Goal: Information Seeking & Learning: Check status

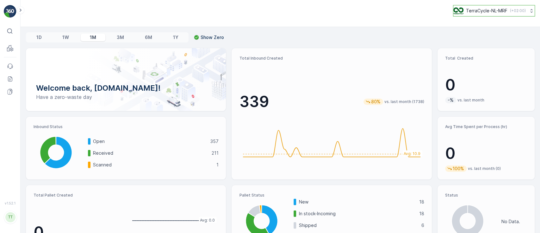
click at [482, 9] on p "TerraCycle-NL-MRF" at bounding box center [486, 11] width 41 height 6
type input "fti"
click at [483, 40] on span "TerraCycle-CA01-FTI" at bounding box center [480, 39] width 45 height 6
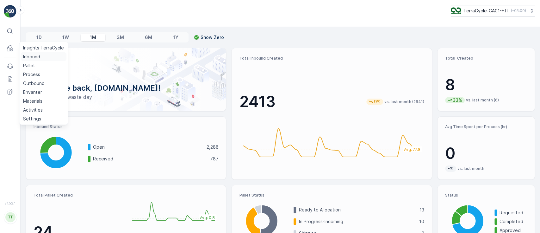
click at [24, 54] on p "Inbound" at bounding box center [31, 57] width 17 height 6
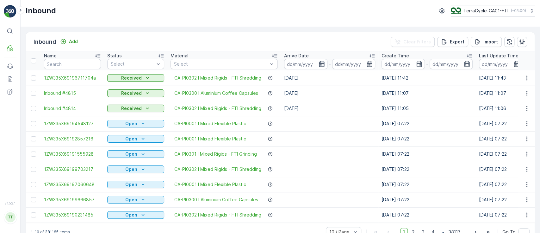
click at [320, 64] on icon "button" at bounding box center [322, 64] width 6 height 6
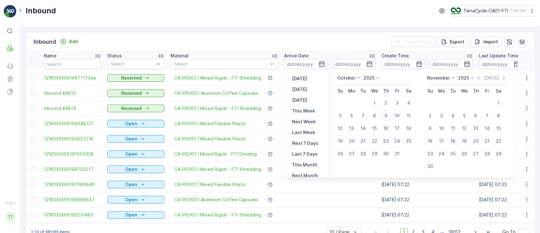
click at [343, 77] on p "October" at bounding box center [346, 78] width 18 height 6
click at [353, 136] on li "July" at bounding box center [353, 137] width 32 height 9
click at [347, 75] on p "October" at bounding box center [346, 78] width 18 height 6
click at [351, 137] on div "July" at bounding box center [346, 137] width 14 height 9
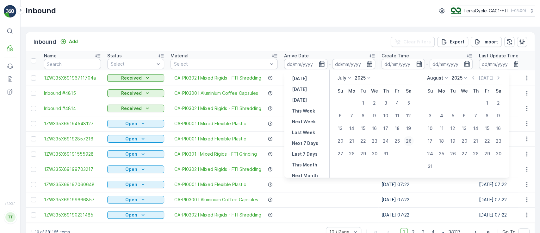
click at [407, 140] on div "26" at bounding box center [409, 141] width 10 height 10
type input "26.07.2025"
click at [407, 140] on div "26" at bounding box center [409, 141] width 10 height 10
type input "26.07.2025"
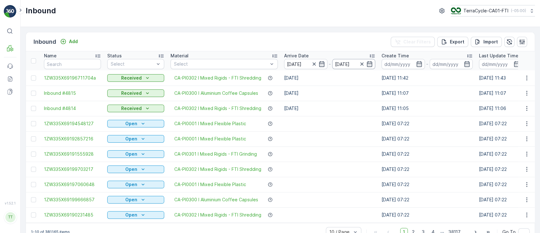
click at [345, 63] on input "26.07.2025" at bounding box center [353, 64] width 43 height 10
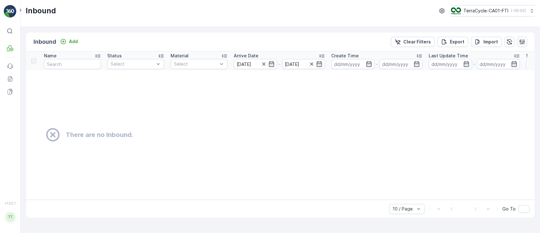
click at [370, 64] on icon "button" at bounding box center [368, 64] width 5 height 6
click at [294, 65] on input "26.07.2025" at bounding box center [303, 64] width 43 height 10
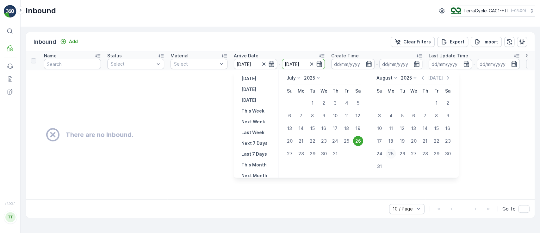
click at [394, 151] on div "25" at bounding box center [391, 153] width 10 height 10
type input "[DATE]"
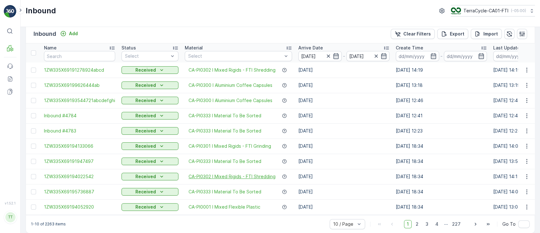
scroll to position [16, 0]
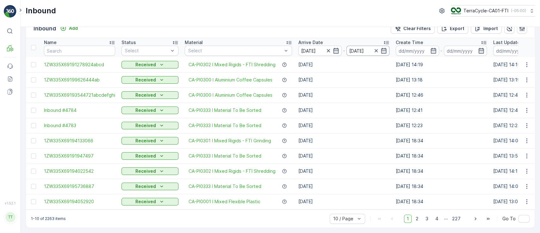
click at [355, 48] on input "[DATE]" at bounding box center [368, 51] width 43 height 10
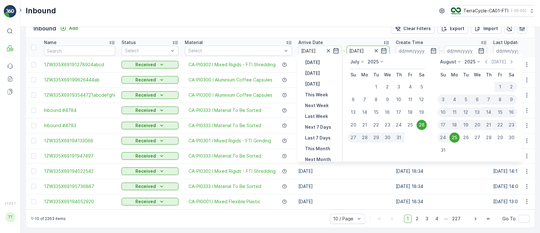
click at [456, 98] on div "4" at bounding box center [454, 99] width 11 height 10
type input "04.08.2025"
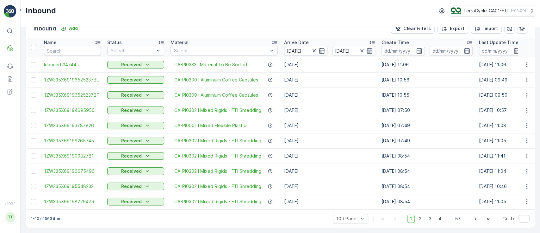
click at [369, 49] on icon "button" at bounding box center [370, 50] width 6 height 6
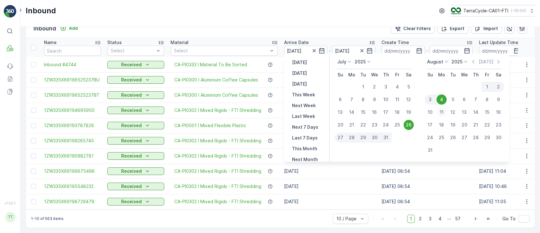
click at [441, 111] on div "11" at bounding box center [442, 112] width 10 height 10
type input "11.08.2025"
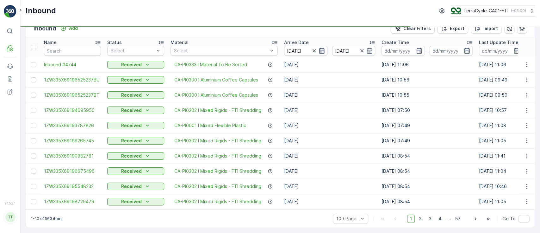
click at [321, 48] on icon "button" at bounding box center [321, 51] width 5 height 6
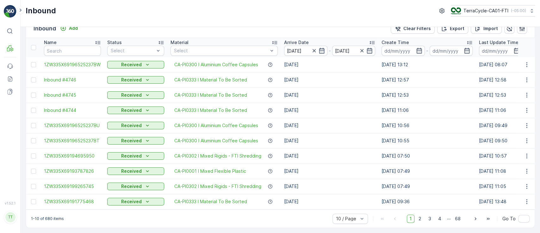
click at [321, 48] on icon "button" at bounding box center [321, 51] width 5 height 6
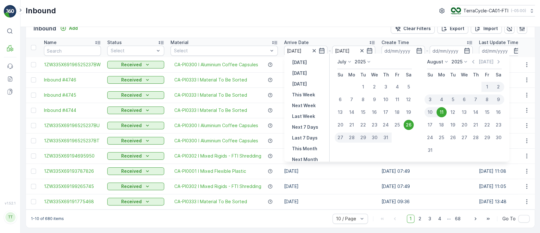
click at [453, 101] on div "5" at bounding box center [453, 99] width 11 height 10
type input "05.08.2025"
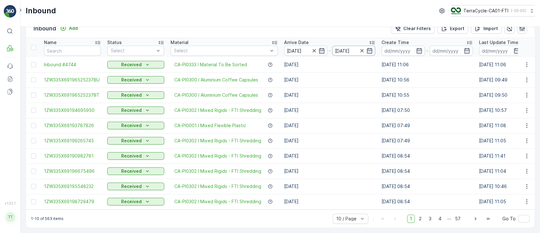
click at [343, 48] on input "05.08.2025" at bounding box center [353, 51] width 43 height 10
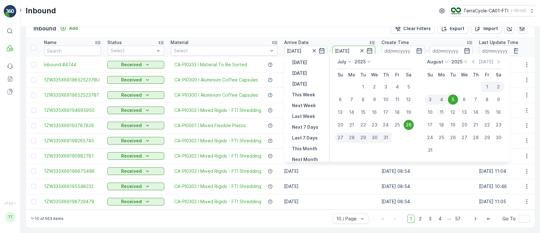
click at [443, 111] on div "11" at bounding box center [442, 112] width 10 height 10
type input "11.08.2025"
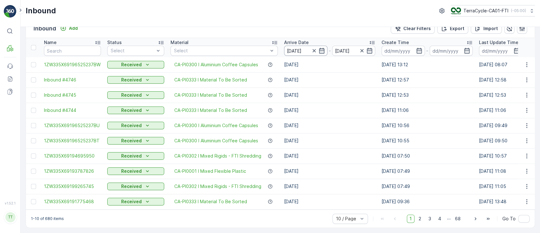
click at [298, 47] on input "26.07.2025" at bounding box center [305, 51] width 43 height 10
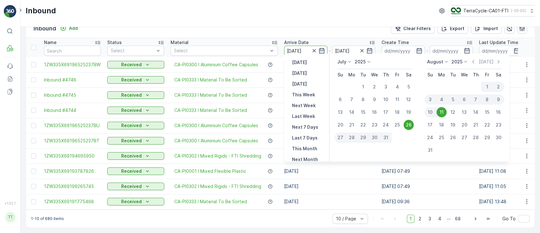
click at [456, 100] on div "5" at bounding box center [453, 99] width 11 height 10
type input "05.08.2025"
click at [346, 181] on td "31.07.2025" at bounding box center [330, 186] width 98 height 15
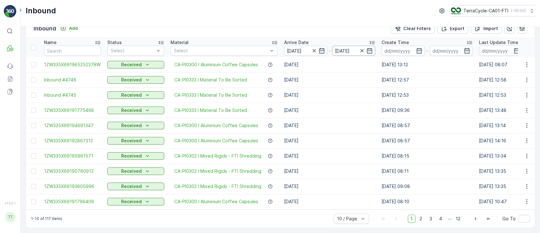
click at [344, 48] on input "11.08.2025" at bounding box center [353, 51] width 43 height 10
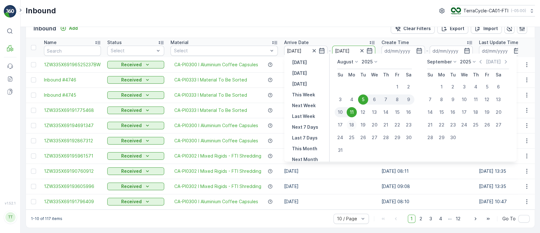
click at [352, 126] on div "18" at bounding box center [352, 125] width 10 height 10
type input "18.08.2025"
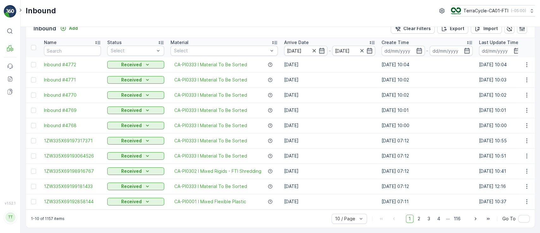
click at [294, 48] on input "05.08.2025" at bounding box center [305, 51] width 43 height 10
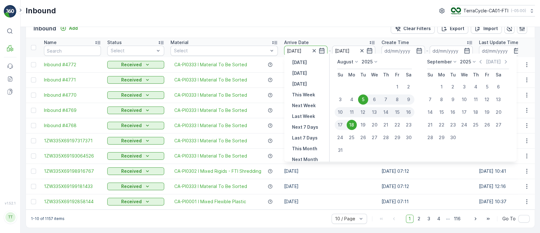
click at [363, 110] on div "12" at bounding box center [363, 112] width 11 height 10
type input "12.08.2025"
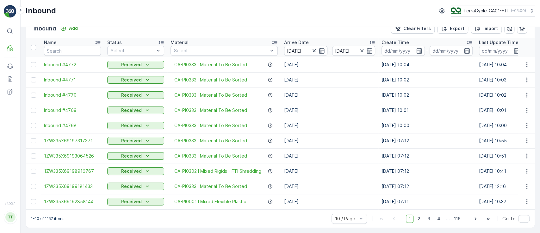
click at [339, 170] on td "18.08.2025" at bounding box center [330, 170] width 98 height 15
click at [372, 48] on icon "button" at bounding box center [369, 51] width 5 height 6
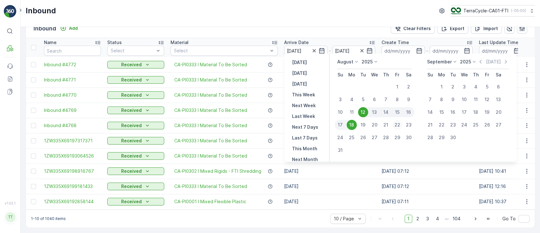
click at [399, 126] on div "22" at bounding box center [398, 125] width 10 height 10
type input "22.08.2025"
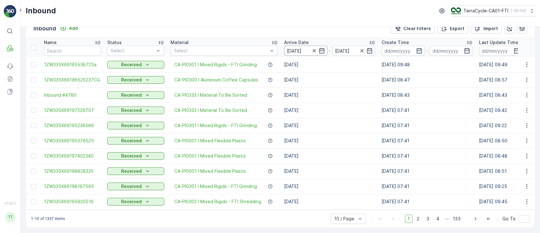
click at [294, 49] on input "12.08.2025" at bounding box center [305, 51] width 43 height 10
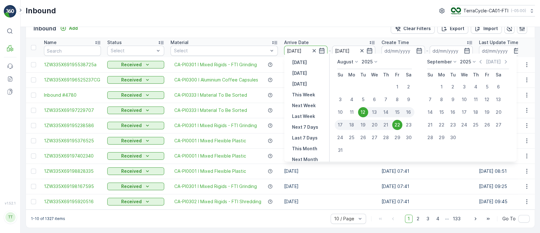
click at [364, 124] on div "19" at bounding box center [363, 125] width 11 height 10
type input "19.08.2025"
click at [271, 214] on div "1-10 of 1327 items 10 / Page 1 2 3 4 ... 133 Go To" at bounding box center [280, 218] width 509 height 18
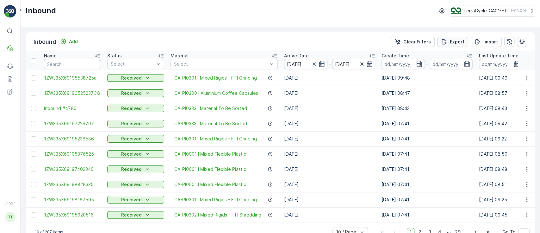
click at [454, 41] on p "Export" at bounding box center [457, 42] width 15 height 6
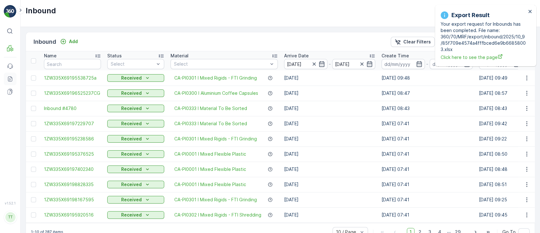
click at [8, 81] on icon at bounding box center [10, 79] width 6 height 6
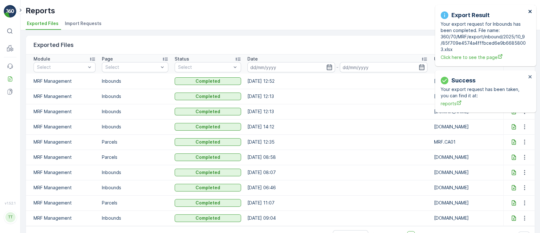
click at [530, 9] on icon "close" at bounding box center [530, 11] width 4 height 5
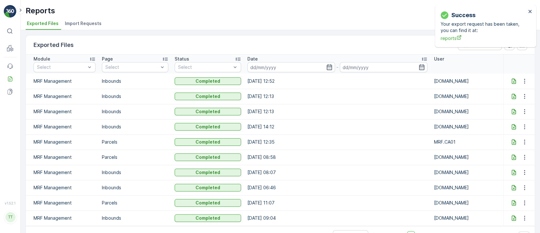
click at [512, 82] on icon at bounding box center [514, 80] width 4 height 5
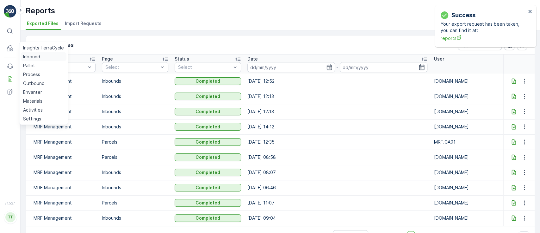
drag, startPoint x: 27, startPoint y: 54, endPoint x: 55, endPoint y: 58, distance: 28.7
click at [27, 54] on p "Inbound" at bounding box center [31, 57] width 17 height 6
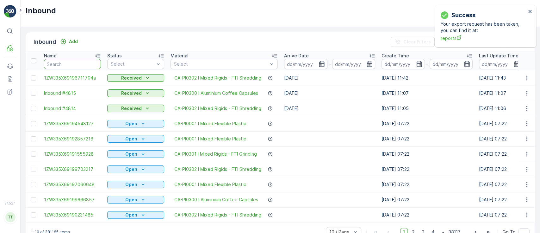
click at [71, 62] on input "text" at bounding box center [72, 64] width 57 height 10
paste input "Inbound #4782"
type input "Inbound #4782"
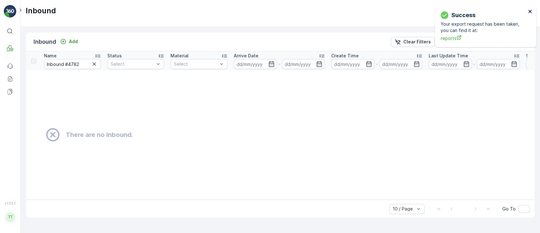
click at [530, 11] on icon "close" at bounding box center [530, 11] width 3 height 3
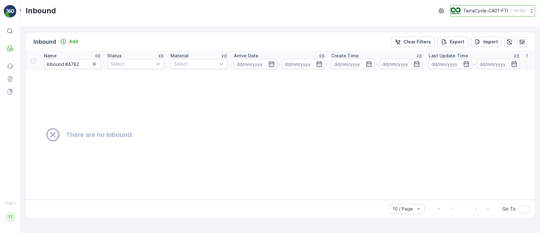
click at [486, 13] on p "TerraCycle-CA01-FTI" at bounding box center [485, 11] width 45 height 6
type input "aur"
click at [478, 41] on span "TerraCycle-US08-Aurora" at bounding box center [491, 39] width 72 height 6
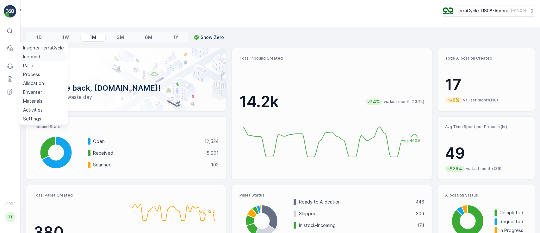
click at [28, 57] on p "Inbound" at bounding box center [31, 57] width 17 height 6
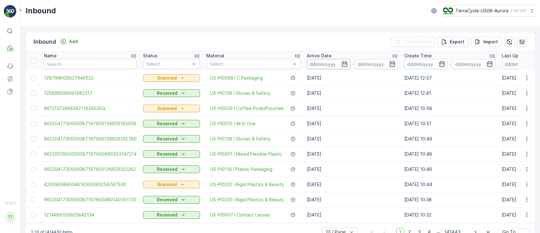
click at [327, 61] on input at bounding box center [328, 64] width 43 height 10
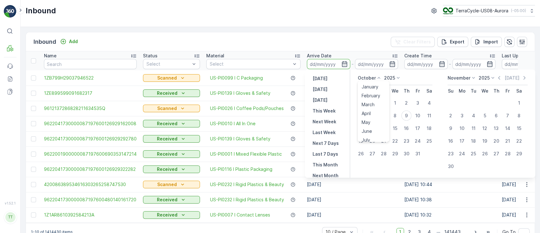
click at [369, 79] on p "October" at bounding box center [367, 78] width 18 height 6
click at [365, 138] on span "July" at bounding box center [366, 137] width 9 height 6
click at [430, 140] on div "26" at bounding box center [430, 141] width 10 height 10
type input "26.07.2025"
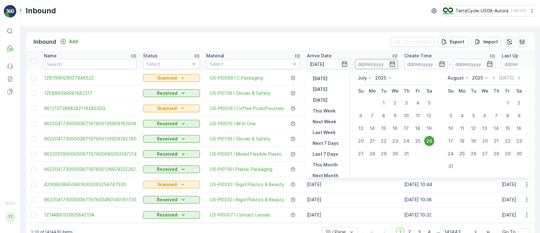
click at [459, 150] on div "25" at bounding box center [462, 153] width 10 height 10
type input "[DATE]"
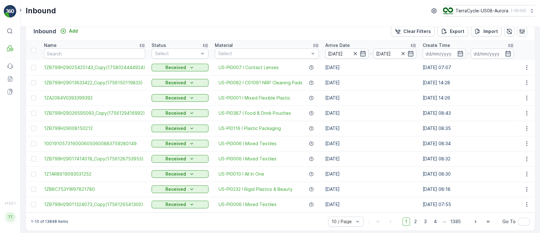
scroll to position [16, 0]
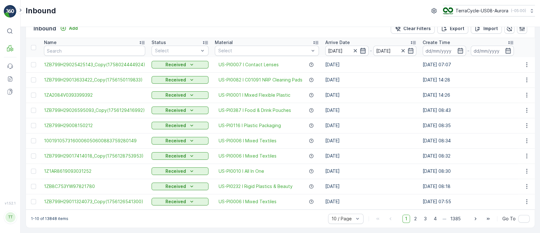
click at [360, 47] on icon "button" at bounding box center [363, 50] width 6 height 6
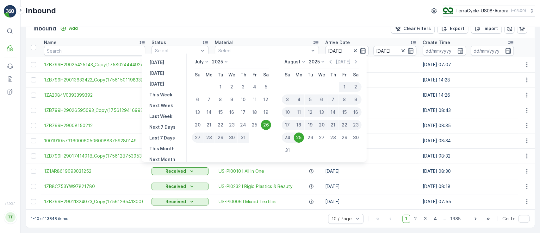
click at [356, 123] on div "23" at bounding box center [355, 125] width 11 height 10
type input "23.08.2025"
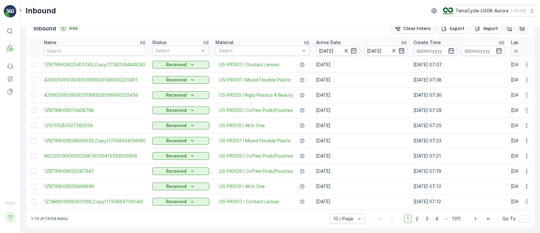
click at [401, 47] on icon "button" at bounding box center [402, 50] width 6 height 6
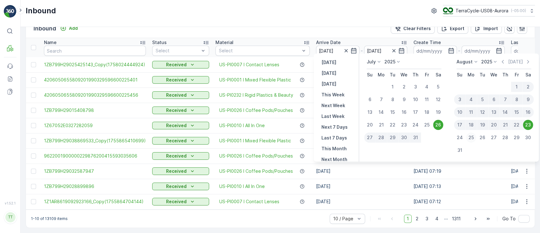
click at [473, 136] on div "25" at bounding box center [471, 137] width 10 height 10
type input "[DATE]"
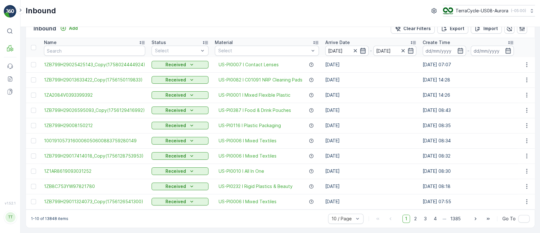
click at [360, 48] on icon "button" at bounding box center [363, 50] width 6 height 6
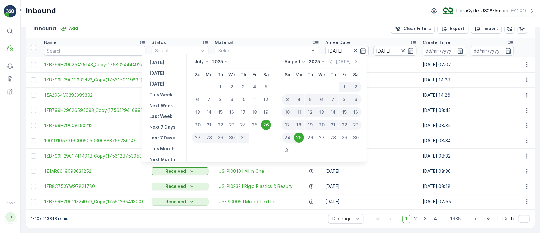
click at [357, 123] on div "23" at bounding box center [355, 125] width 11 height 10
type input "23.08.2025"
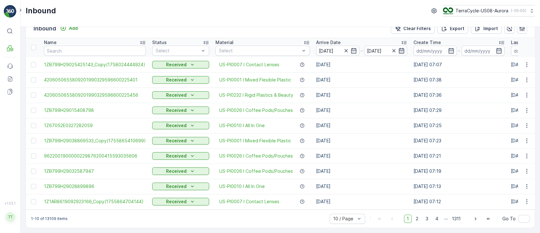
click at [401, 47] on icon "button" at bounding box center [402, 50] width 6 height 6
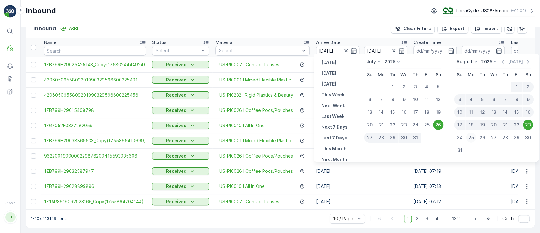
click at [473, 138] on div "25" at bounding box center [471, 137] width 10 height 10
type input "[DATE]"
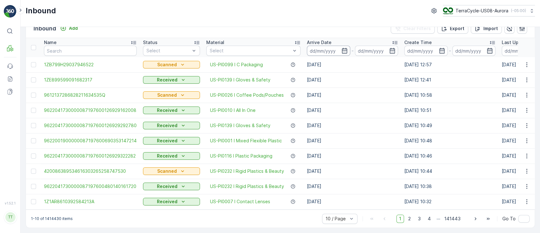
click at [325, 47] on input at bounding box center [328, 51] width 43 height 10
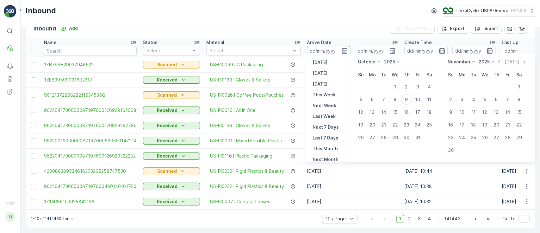
click at [362, 59] on p "October" at bounding box center [367, 62] width 18 height 6
click at [367, 90] on span "August" at bounding box center [369, 90] width 15 height 6
click at [428, 123] on div "23" at bounding box center [430, 125] width 10 height 10
type input "23.08.2025"
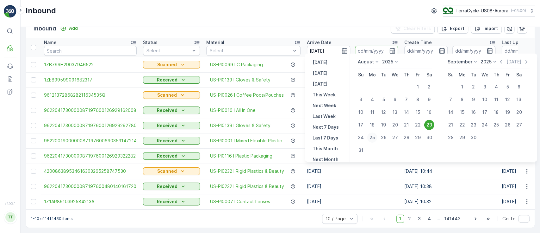
click at [373, 137] on div "25" at bounding box center [373, 137] width 10 height 10
type input "[DATE]"
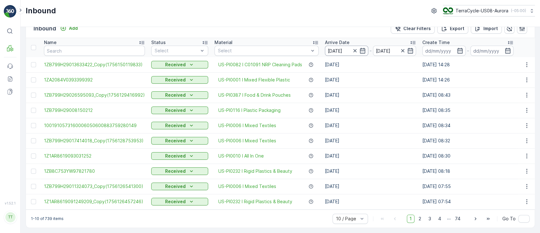
click at [332, 47] on input "23.08.2025" at bounding box center [346, 51] width 43 height 10
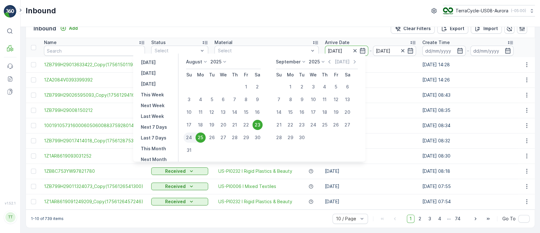
click at [196, 60] on p "August" at bounding box center [194, 62] width 16 height 6
click at [199, 119] on span "July" at bounding box center [194, 121] width 9 height 6
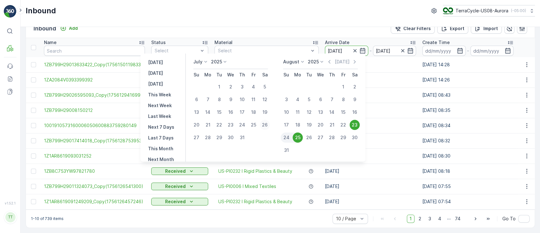
click at [263, 123] on div "26" at bounding box center [265, 125] width 10 height 10
type input "26.07.2025"
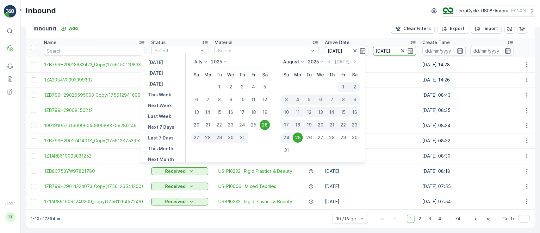
click at [385, 141] on td "[DATE]" at bounding box center [371, 140] width 98 height 15
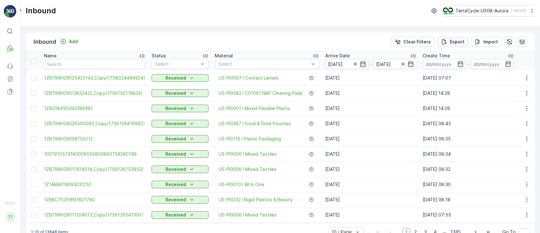
click at [447, 40] on icon "Export" at bounding box center [444, 42] width 6 height 6
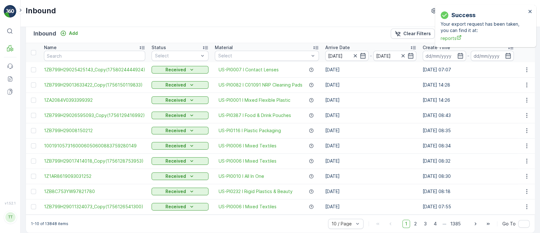
scroll to position [16, 0]
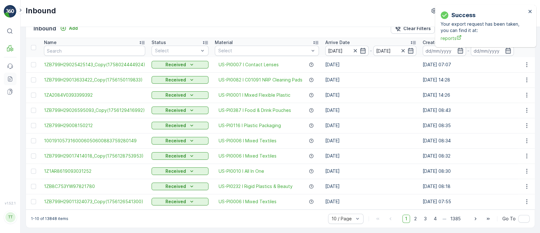
click at [10, 79] on icon at bounding box center [10, 79] width 6 height 6
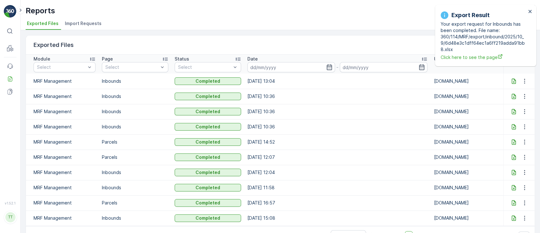
click at [511, 80] on icon at bounding box center [514, 81] width 6 height 6
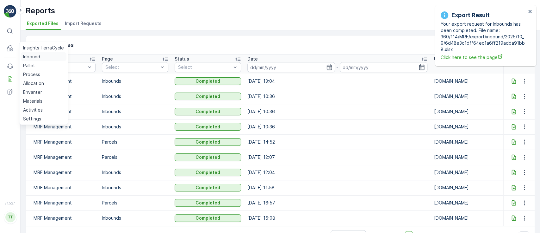
click at [28, 57] on p "Inbound" at bounding box center [31, 57] width 17 height 6
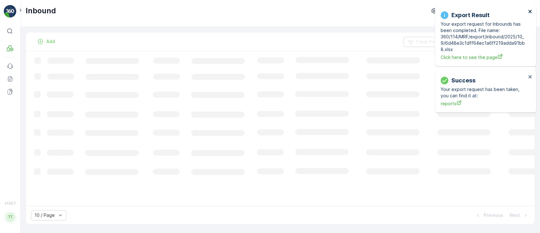
click at [529, 10] on icon "close" at bounding box center [530, 11] width 3 height 3
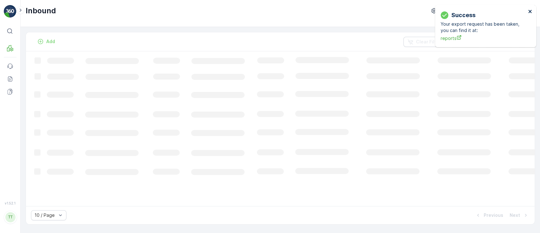
click at [531, 11] on icon "close" at bounding box center [530, 11] width 3 height 3
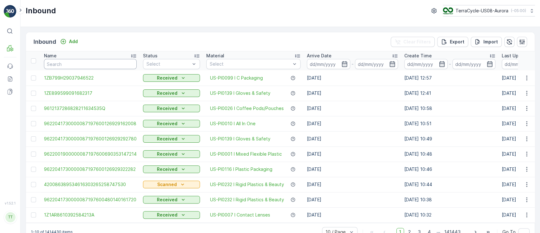
click at [76, 64] on input "text" at bounding box center [90, 64] width 93 height 10
paste input "1ZE899599091182545_Copy(1755866030087)"
type input "1ZE899599091182545_Copy(1755866030087)"
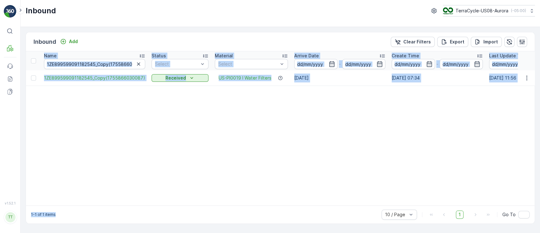
drag, startPoint x: 203, startPoint y: 208, endPoint x: 225, endPoint y: 205, distance: 22.3
click at [225, 205] on div "Inbound Add Clear Filters Export Import Name 1ZE899599091182545_Copy(1755866030…" at bounding box center [281, 128] width 510 height 192
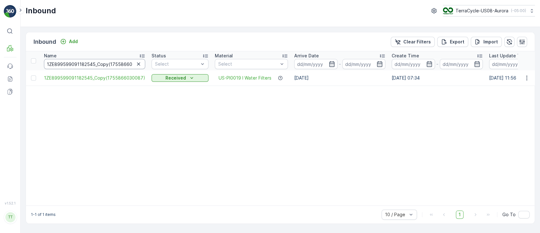
click at [88, 65] on input "1ZE899599091182545_Copy(1755866030087)" at bounding box center [94, 64] width 101 height 10
click at [88, 64] on input "1ZE899599091182545_Copy(1755866030087)" at bounding box center [94, 64] width 101 height 10
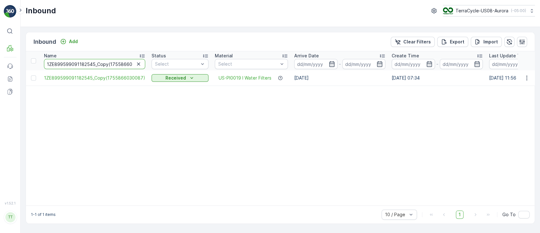
paste input "B799H290183559380.050.10"
type input "1ZB799H290183559380.050.10"
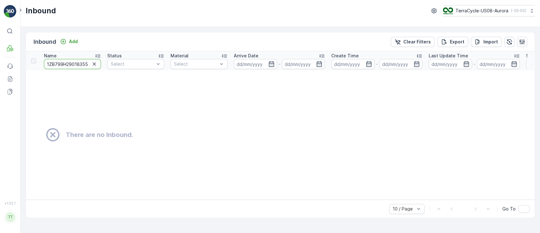
click at [72, 63] on input "1ZB799H290183559380.050.10" at bounding box center [72, 64] width 57 height 10
click at [71, 62] on input "1ZB799H290183559380.050.10" at bounding box center [72, 64] width 57 height 10
paste input "038563530.05"
type input "1ZB799H290038563530.05"
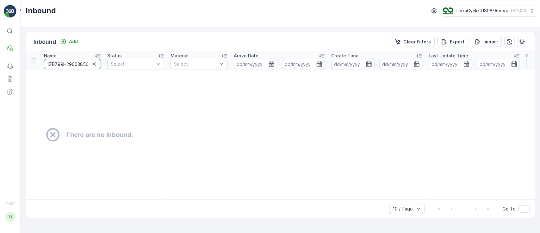
scroll to position [0, 17]
click at [67, 65] on input "1ZB799H290038563530.05" at bounding box center [72, 64] width 57 height 10
paste input "10236830"
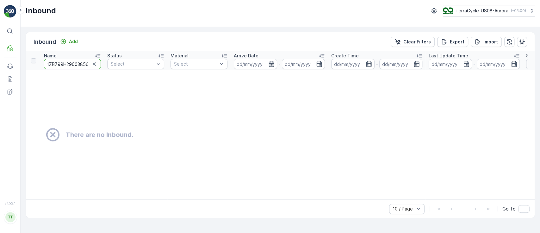
type input "1ZB799H29010236830"
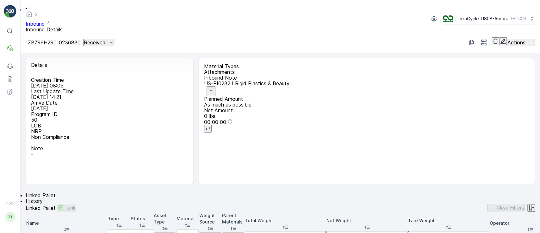
click at [215, 87] on icon "button" at bounding box center [211, 91] width 8 height 8
click at [43, 198] on span "History" at bounding box center [34, 201] width 17 height 6
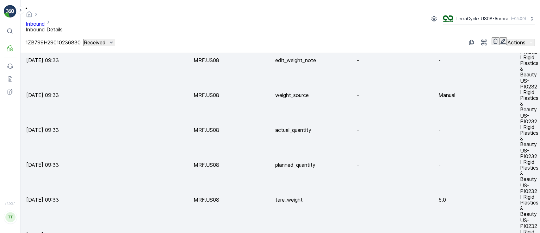
scroll to position [169, 0]
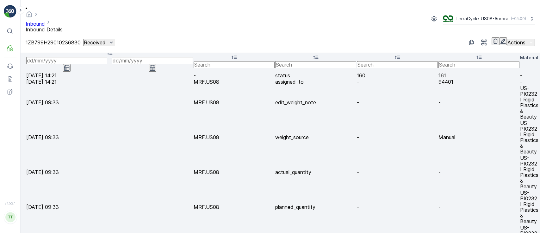
click at [45, 21] on link "Inbound" at bounding box center [35, 24] width 19 height 6
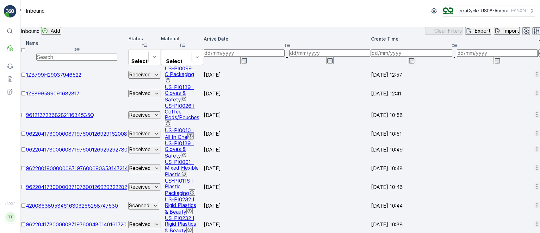
click at [68, 60] on input "text" at bounding box center [76, 57] width 81 height 7
paste input "1ZB799H290183559380.050.10"
type input "1ZB799H290183559380.050.10"
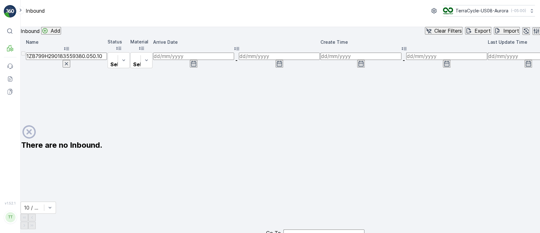
click at [76, 60] on input "1ZB799H290183559380.050.10" at bounding box center [66, 56] width 81 height 7
click at [82, 60] on input "1ZB799H290183559380.050.10" at bounding box center [66, 56] width 81 height 7
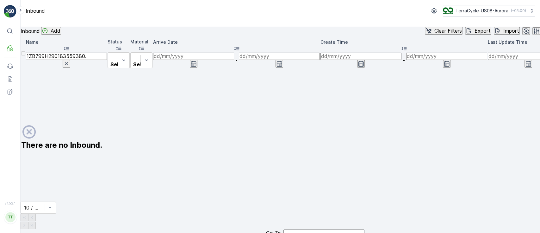
type input "1ZB799H290183559380"
click at [64, 60] on input "1ZB799H290183559380" at bounding box center [66, 56] width 81 height 7
click at [66, 59] on input "1ZB799H290183559380" at bounding box center [66, 56] width 81 height 7
click at [66, 60] on input "1ZB799H290183559380" at bounding box center [66, 56] width 81 height 7
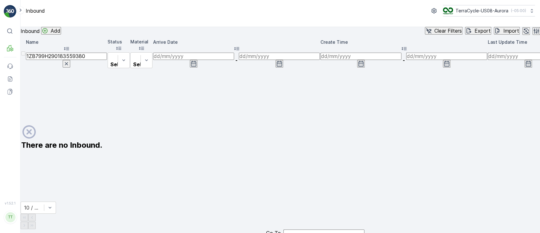
click at [66, 60] on input "1ZB799H290183559380" at bounding box center [66, 56] width 81 height 7
paste input "text"
type input "1ZB799H29018355938"
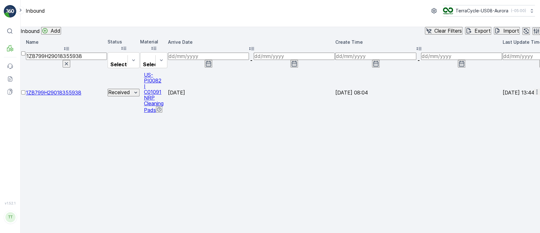
drag, startPoint x: 225, startPoint y: 208, endPoint x: 270, endPoint y: 208, distance: 44.3
click at [270, 208] on div "Inbound Add Clear Filters Export Import Name 1ZB799H29018355938 Status Select M…" at bounding box center [281, 156] width 520 height 258
click at [70, 60] on input "1ZB799H29018355938" at bounding box center [66, 56] width 81 height 7
paste input "03856353"
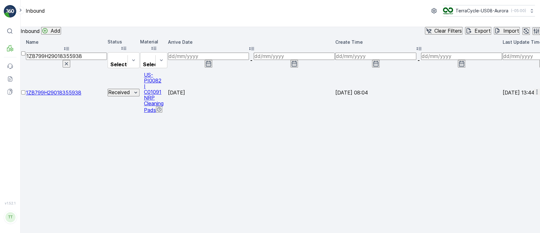
type input "1ZB799H29003856353"
click at [76, 60] on input "1ZB799H29003856353" at bounding box center [66, 56] width 81 height 7
